Goal: Transaction & Acquisition: Purchase product/service

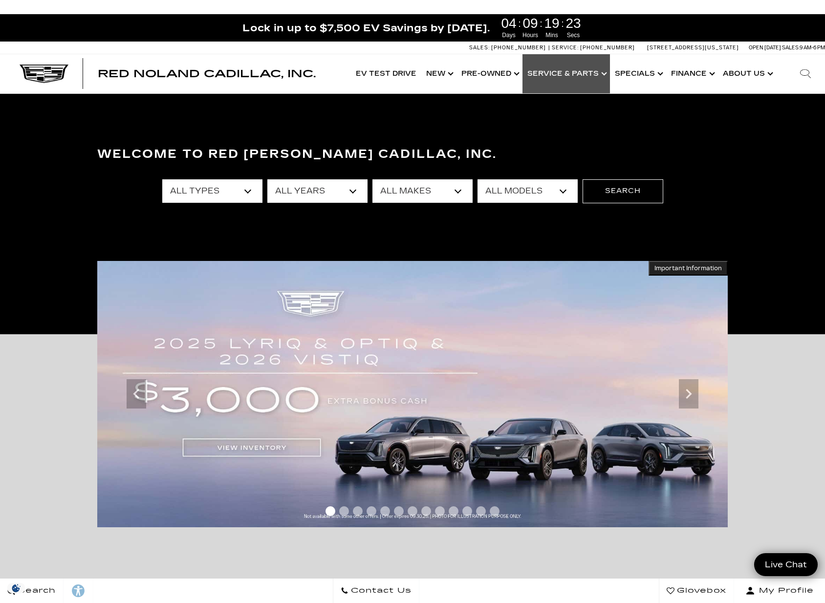
click at [565, 74] on link "Show Service & Parts" at bounding box center [565, 73] width 87 height 39
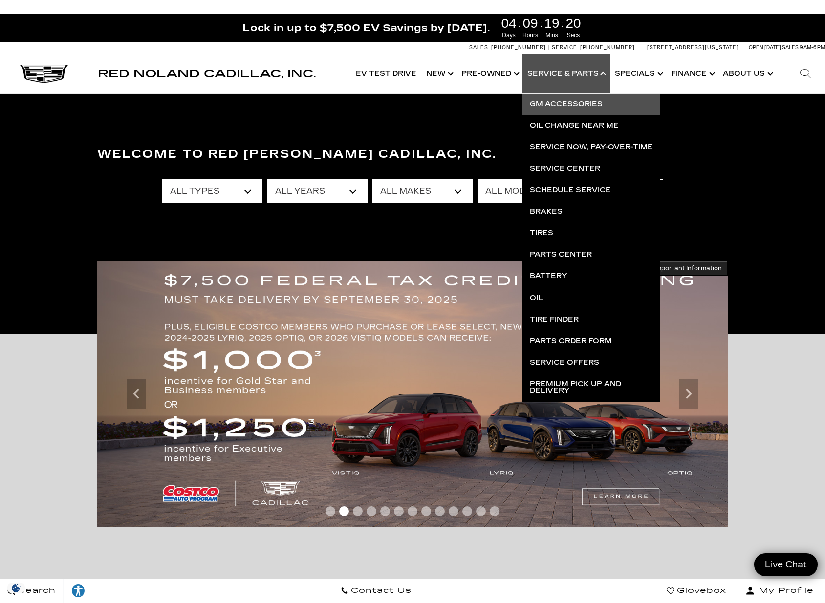
click at [569, 100] on link "GM Accessories" at bounding box center [591, 104] width 138 height 22
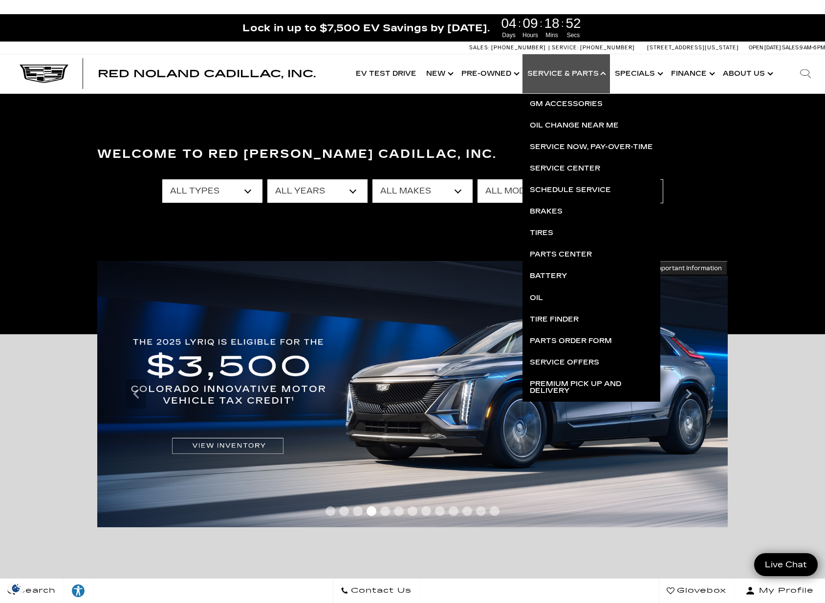
click at [130, 203] on div "All Types New Used Certified Used Demo All Years 2026 2025 2024 2023 2022 2021 …" at bounding box center [412, 191] width 645 height 39
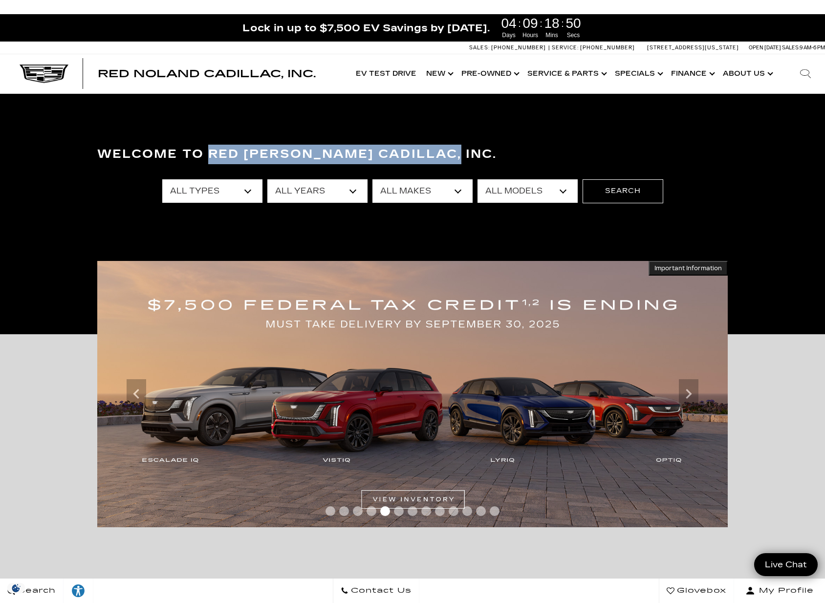
drag, startPoint x: 163, startPoint y: 151, endPoint x: 410, endPoint y: 137, distance: 247.2
click at [410, 137] on section "Welcome to Red [PERSON_NAME] Cadillac, Inc. All Types New Used Certified Used D…" at bounding box center [412, 214] width 825 height 240
drag, startPoint x: 438, startPoint y: 150, endPoint x: 91, endPoint y: 147, distance: 347.0
click at [91, 147] on div "Welcome to Red [PERSON_NAME] Cadillac, Inc." at bounding box center [412, 156] width 645 height 31
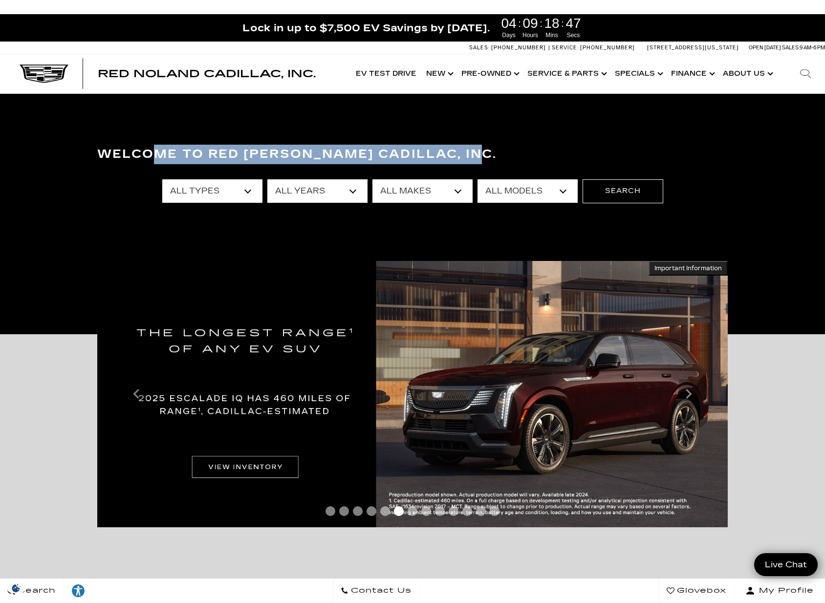
click at [91, 147] on div "Welcome to Red [PERSON_NAME] Cadillac, Inc." at bounding box center [412, 156] width 645 height 31
